Goal: Information Seeking & Learning: Find specific page/section

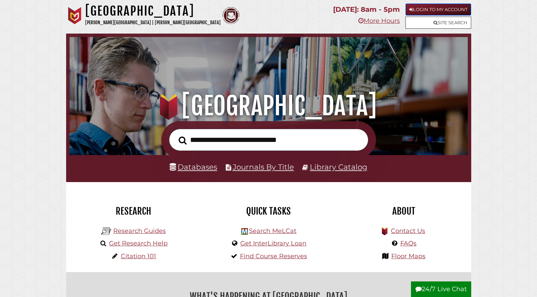
click at [417, 12] on link "Login to My Account" at bounding box center [439, 9] width 66 height 12
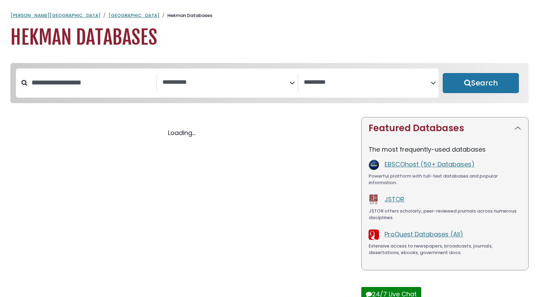
select select "Database Subject Filter"
select select "Database Vendors Filter"
select select "Database Subject Filter"
select select "Database Vendors Filter"
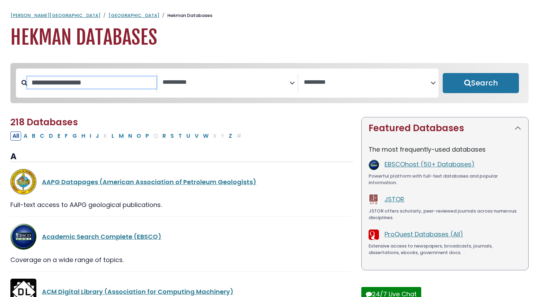
click at [107, 85] on input "Search database by title or keyword" at bounding box center [91, 82] width 129 height 11
type input "****"
click at [443, 73] on button "Search" at bounding box center [481, 83] width 76 height 20
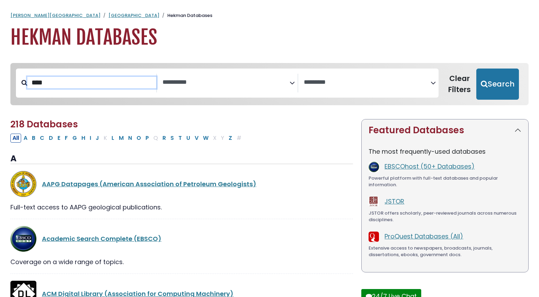
select select "Database Subject Filter"
select select "Database Vendors Filter"
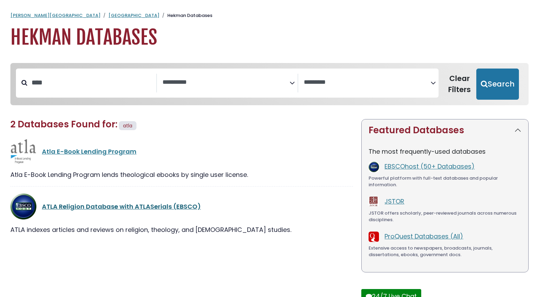
click at [139, 205] on link "ATLA Religion Database with ATLASerials (EBSCO)" at bounding box center [121, 206] width 159 height 9
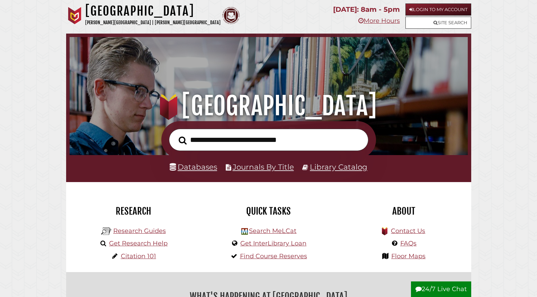
scroll to position [132, 395]
click at [424, 11] on link "Login to My Account" at bounding box center [439, 9] width 66 height 12
click at [428, 9] on link "Login to My Account" at bounding box center [439, 9] width 66 height 12
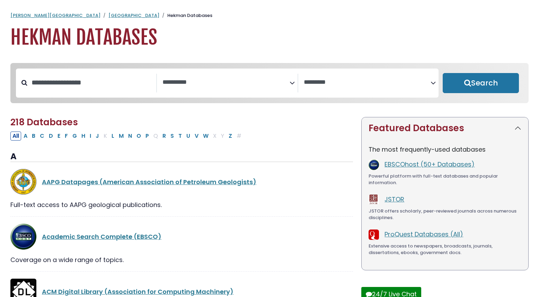
select select "Database Subject Filter"
select select "Database Vendors Filter"
click at [109, 85] on input "Search database by title or keyword" at bounding box center [91, 82] width 129 height 11
type input "****"
click at [443, 73] on button "Search" at bounding box center [481, 83] width 76 height 20
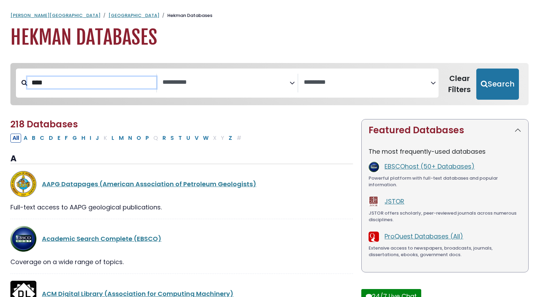
select select "Database Subject Filter"
select select "Database Vendors Filter"
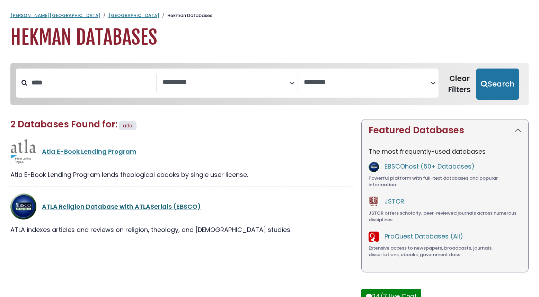
click at [171, 207] on link "ATLA Religion Database with ATLASerials (EBSCO)" at bounding box center [121, 206] width 159 height 9
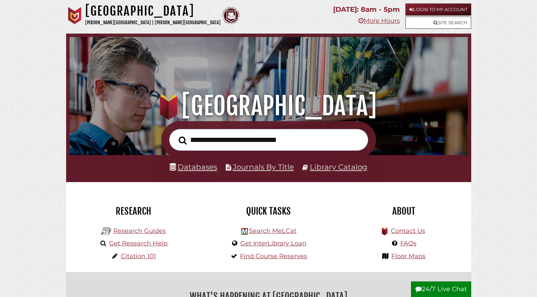
scroll to position [132, 395]
click at [416, 2] on nav "[GEOGRAPHIC_DATA] [PERSON_NAME][GEOGRAPHIC_DATA] | [PERSON_NAME][GEOGRAPHIC_DAT…" at bounding box center [268, 17] width 405 height 34
click at [416, 7] on link "Login to My Account" at bounding box center [439, 9] width 66 height 12
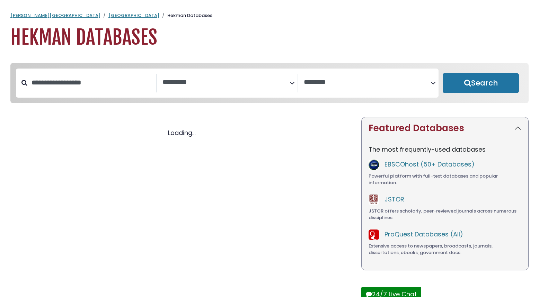
select select "Database Subject Filter"
select select "Database Vendors Filter"
select select "Database Subject Filter"
select select "Database Vendors Filter"
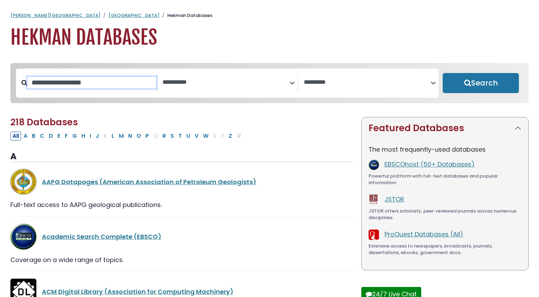
click at [91, 85] on input "Search database by title or keyword" at bounding box center [91, 82] width 129 height 11
type input "****"
click at [443, 73] on button "Search" at bounding box center [481, 83] width 76 height 20
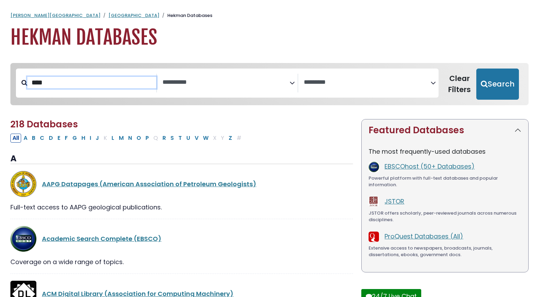
select select "Database Subject Filter"
select select "Database Vendors Filter"
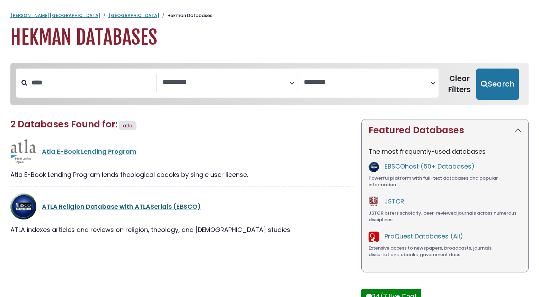
click at [153, 207] on link "ATLA Religion Database with ATLASerials (EBSCO)" at bounding box center [121, 206] width 159 height 9
click at [136, 207] on link "ATLA Religion Database with ATLASerials (EBSCO)" at bounding box center [121, 206] width 159 height 9
